Goal: Task Accomplishment & Management: Manage account settings

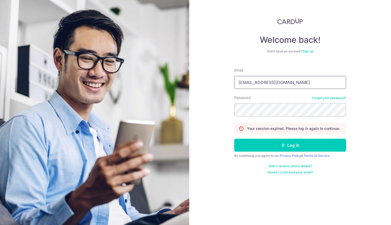
click at [250, 83] on input "rchuapn@gmail.com" at bounding box center [290, 82] width 112 height 13
click at [253, 83] on input "rchuapn@gmail.com" at bounding box center [290, 82] width 112 height 13
drag, startPoint x: 253, startPoint y: 83, endPoint x: 227, endPoint y: 82, distance: 26.5
click at [227, 82] on div "Welcome back! Don’t have an account? Sign up Email rchuapn@gmail.com Password F…" at bounding box center [289, 112] width 201 height 225
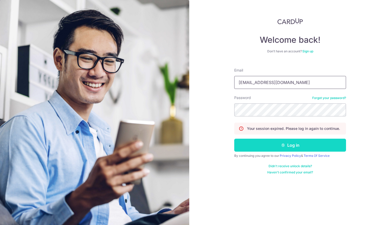
type input "[EMAIL_ADDRESS][DOMAIN_NAME]"
click at [294, 146] on button "Log in" at bounding box center [290, 145] width 112 height 13
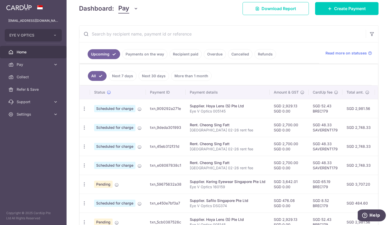
scroll to position [75, 0]
click at [149, 55] on link "Payments on the way" at bounding box center [144, 54] width 45 height 10
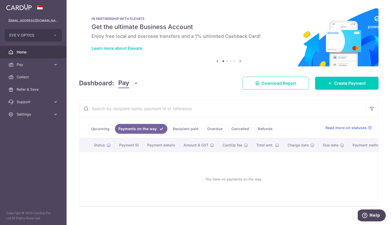
click at [185, 127] on link "Recipient paid" at bounding box center [185, 129] width 32 height 10
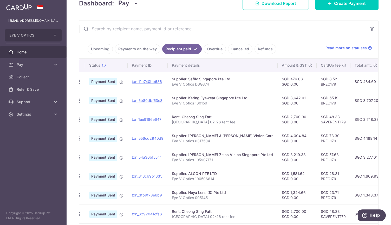
scroll to position [80, 0]
click at [101, 48] on link "Upcoming" at bounding box center [100, 49] width 25 height 10
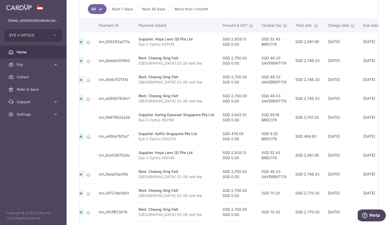
scroll to position [0, 0]
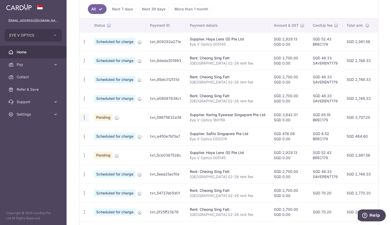
click at [84, 117] on icon "button" at bounding box center [84, 117] width 5 height 5
click at [97, 144] on span "Cancel payment" at bounding box center [112, 145] width 35 height 6
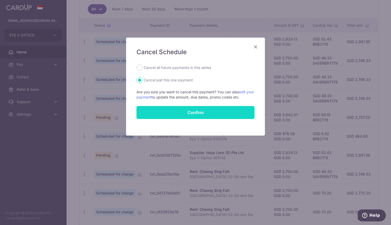
click at [173, 113] on button "Confirm" at bounding box center [195, 112] width 118 height 13
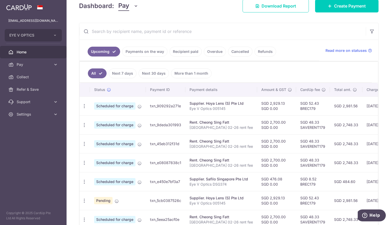
scroll to position [76, 0]
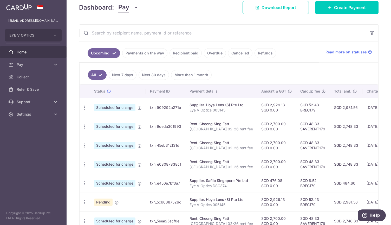
click at [180, 51] on link "Recipient paid" at bounding box center [185, 53] width 32 height 10
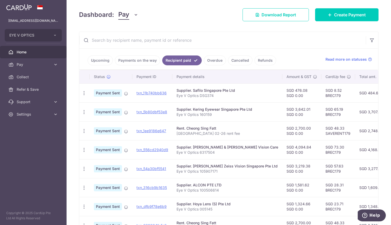
scroll to position [68, 0]
click at [137, 60] on link "Payments on the way" at bounding box center [137, 61] width 45 height 10
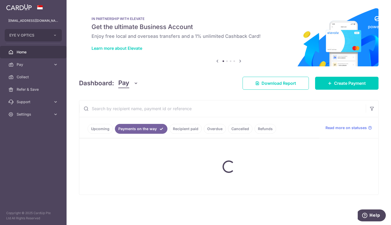
scroll to position [0, 0]
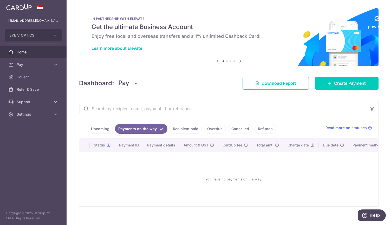
click at [105, 129] on link "Upcoming" at bounding box center [100, 129] width 25 height 10
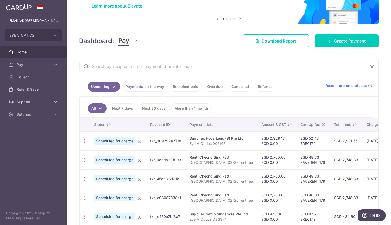
scroll to position [41, 0]
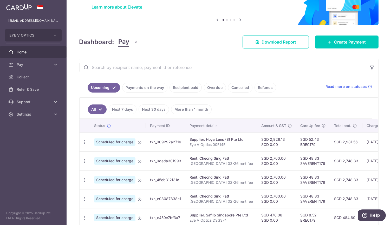
click at [177, 86] on link "Recipient paid" at bounding box center [185, 88] width 32 height 10
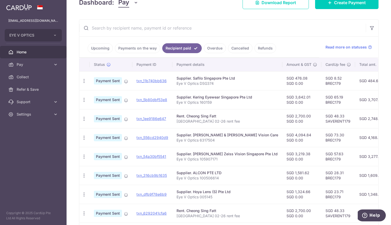
scroll to position [81, 0]
click at [102, 48] on link "Upcoming" at bounding box center [100, 48] width 25 height 10
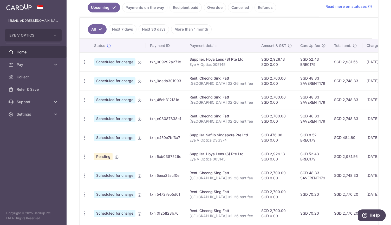
scroll to position [122, 0]
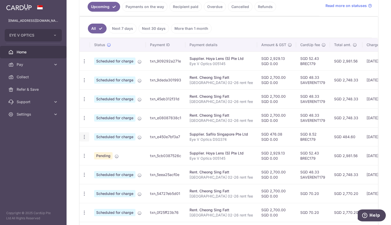
click at [84, 136] on icon "button" at bounding box center [84, 137] width 5 height 5
click at [104, 162] on span "Cancel payment" at bounding box center [112, 164] width 35 height 6
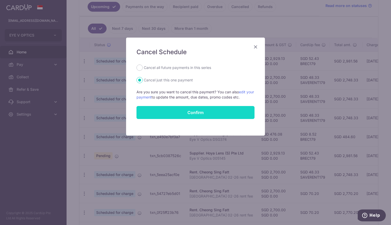
click at [180, 113] on button "Confirm" at bounding box center [195, 112] width 118 height 13
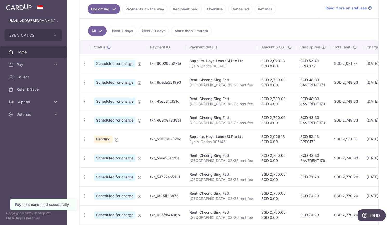
scroll to position [120, 0]
click at [180, 8] on link "Recipient paid" at bounding box center [185, 9] width 32 height 10
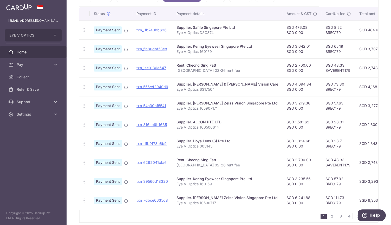
scroll to position [155, 0]
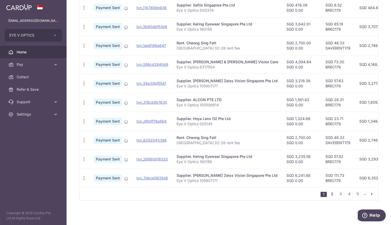
click at [329, 195] on link "2" at bounding box center [331, 194] width 6 height 6
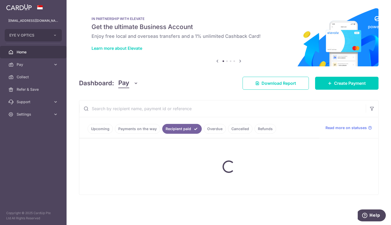
scroll to position [0, 0]
